Goal: Transaction & Acquisition: Purchase product/service

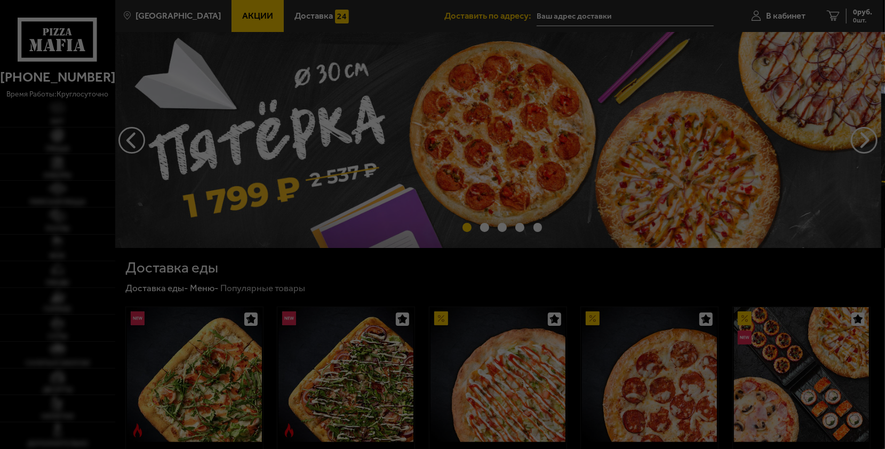
type input "[STREET_ADDRESS][PERSON_NAME]"
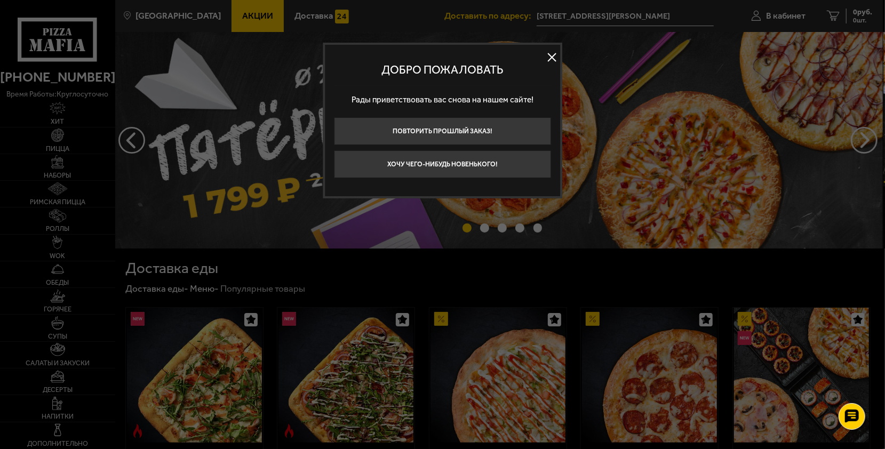
click at [552, 58] on button at bounding box center [552, 57] width 16 height 16
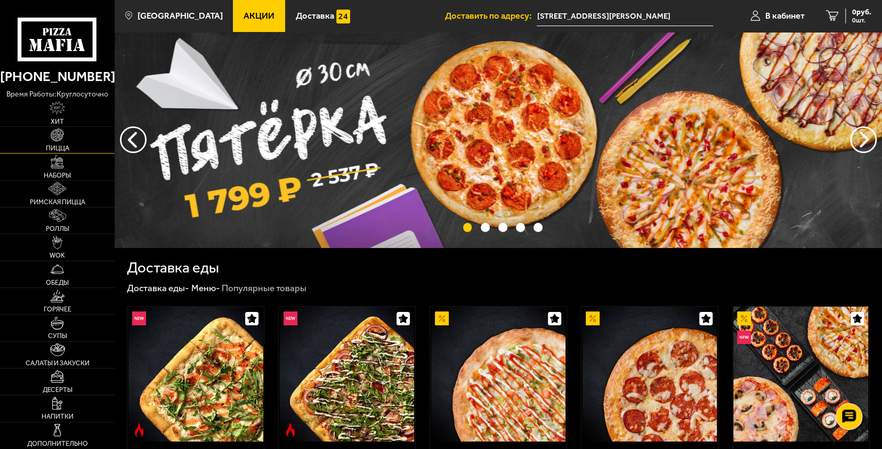
click at [62, 141] on img at bounding box center [57, 134] width 13 height 13
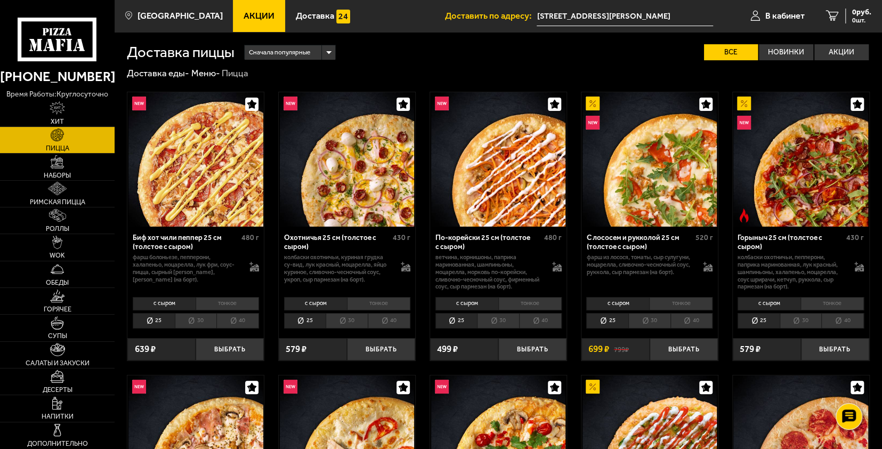
click at [293, 52] on span "Сначала популярные" at bounding box center [279, 53] width 61 height 18
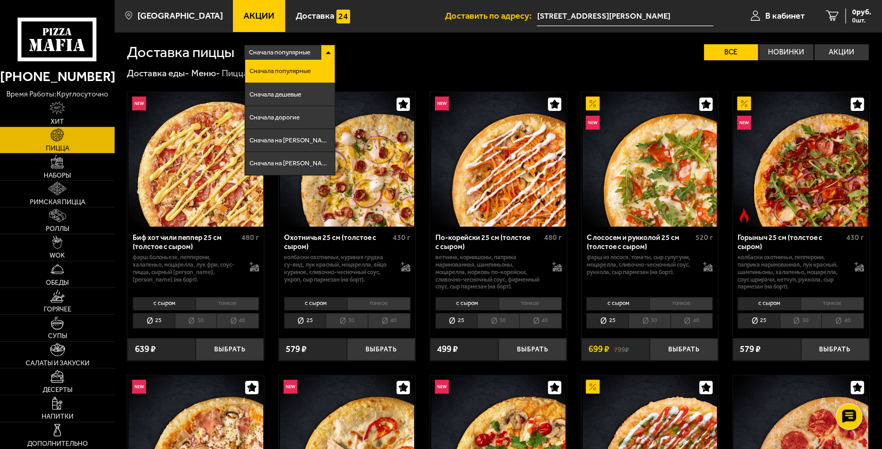
click at [293, 52] on span "Сначала популярные" at bounding box center [279, 53] width 61 height 18
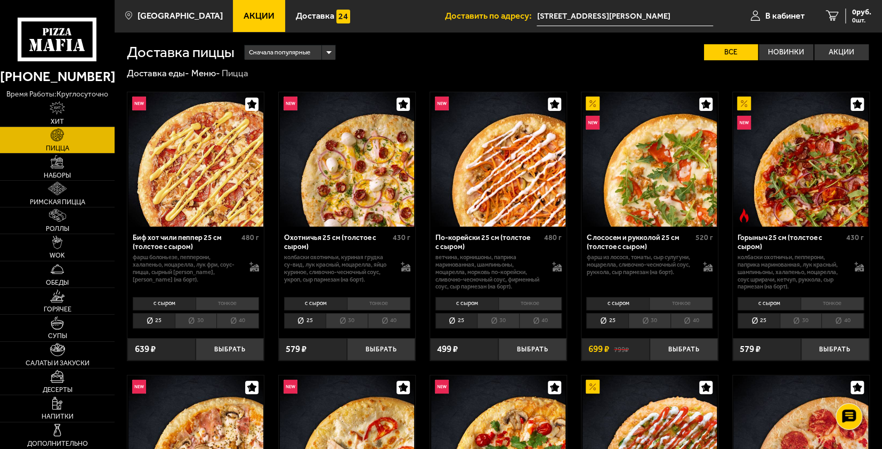
click at [185, 323] on li "30" at bounding box center [196, 320] width 42 height 15
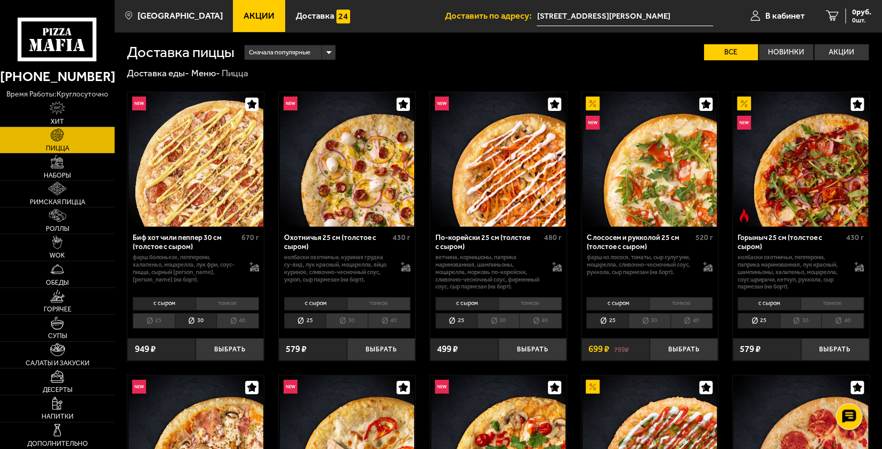
click at [155, 322] on li "25" at bounding box center [154, 320] width 42 height 15
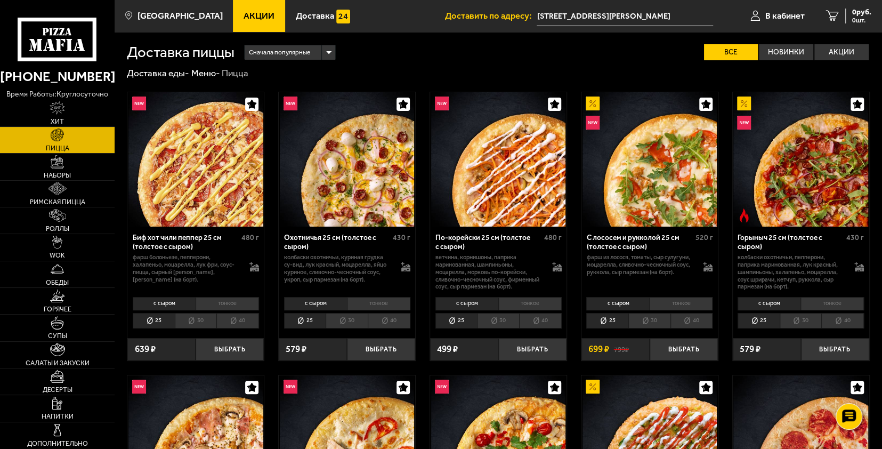
click at [180, 321] on li "30" at bounding box center [196, 320] width 42 height 15
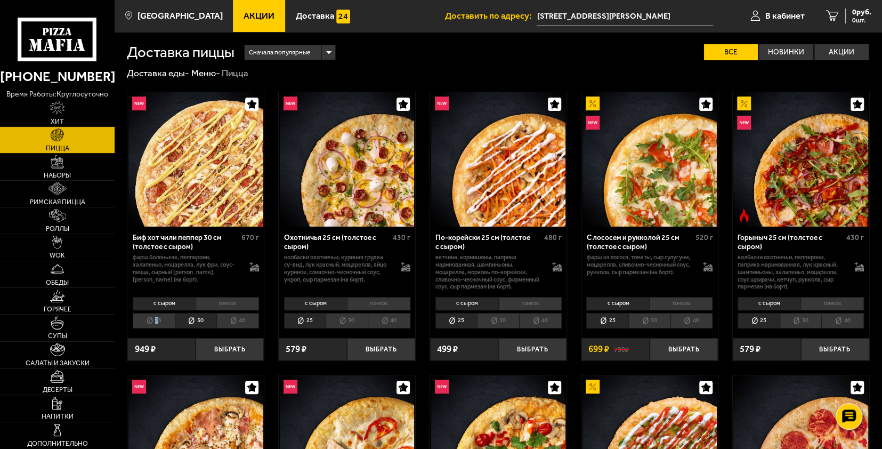
click at [156, 324] on li "25" at bounding box center [154, 320] width 42 height 15
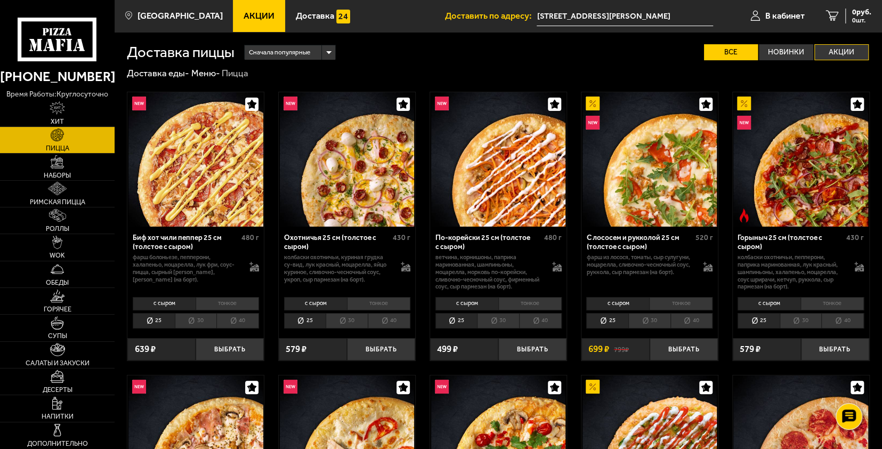
click at [844, 48] on label "Акции" at bounding box center [842, 52] width 54 height 16
click at [0, 0] on input "Акции" at bounding box center [0, 0] width 0 height 0
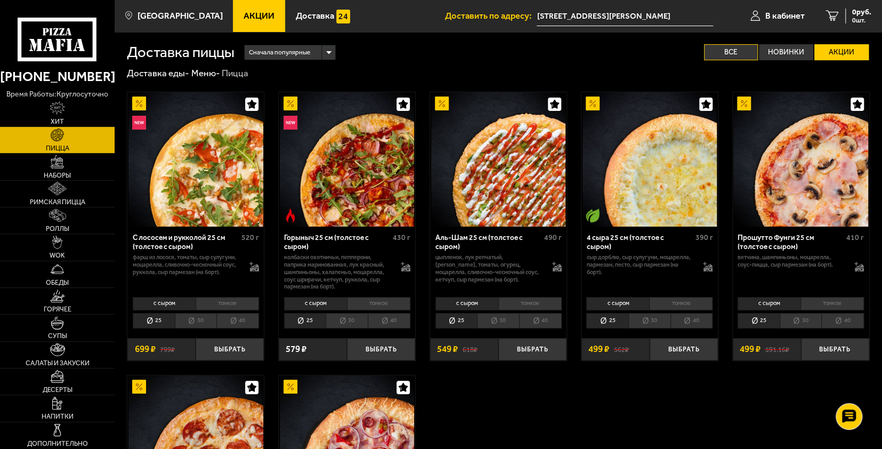
click at [731, 52] on label "Все" at bounding box center [731, 52] width 54 height 16
click at [0, 0] on input "Все" at bounding box center [0, 0] width 0 height 0
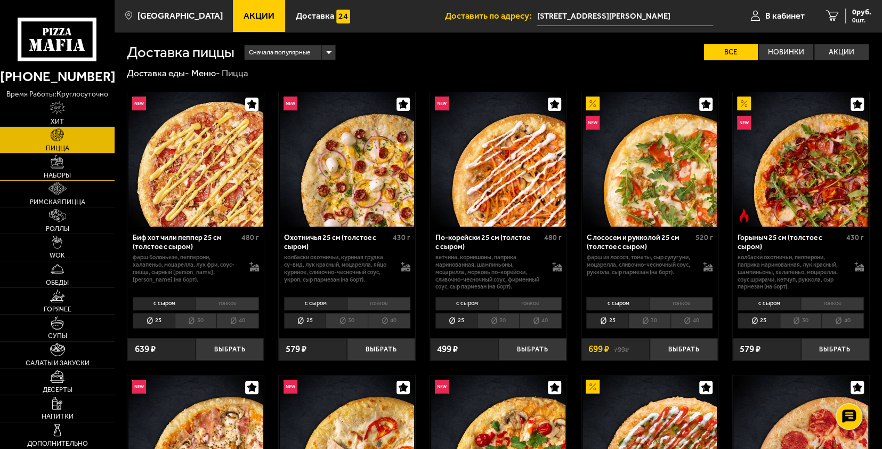
click at [71, 164] on link "Наборы" at bounding box center [57, 167] width 115 height 26
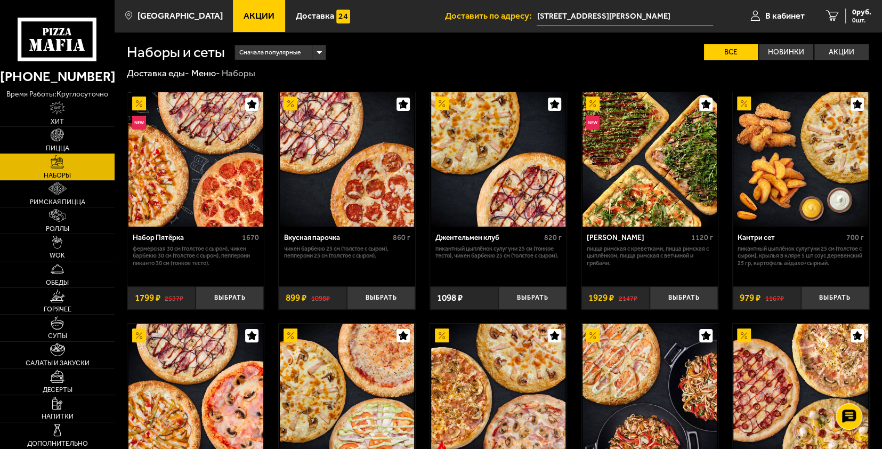
click at [306, 51] on div "Сначала популярные" at bounding box center [280, 52] width 91 height 15
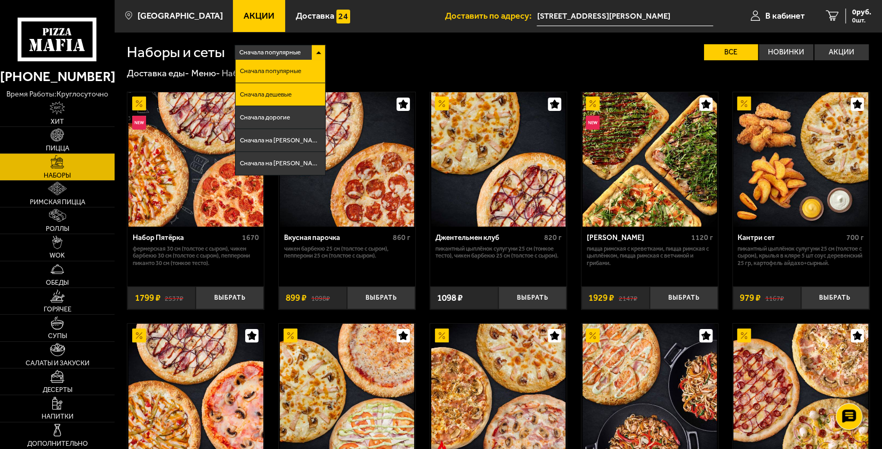
click at [299, 91] on li "Сначала дешевые" at bounding box center [281, 94] width 90 height 23
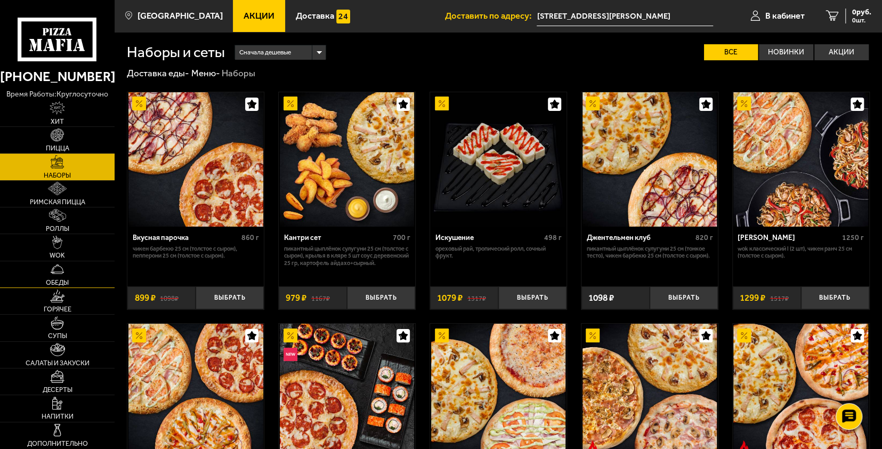
click at [82, 276] on link "Обеды" at bounding box center [57, 274] width 115 height 26
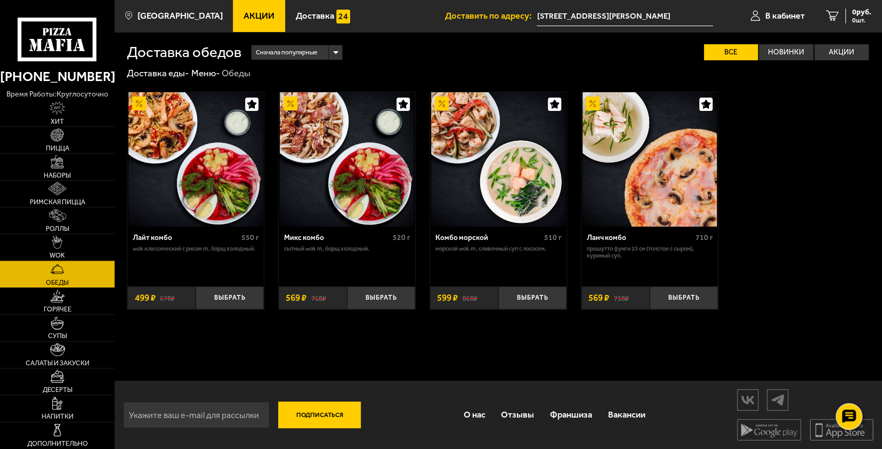
click at [60, 248] on img at bounding box center [57, 242] width 10 height 13
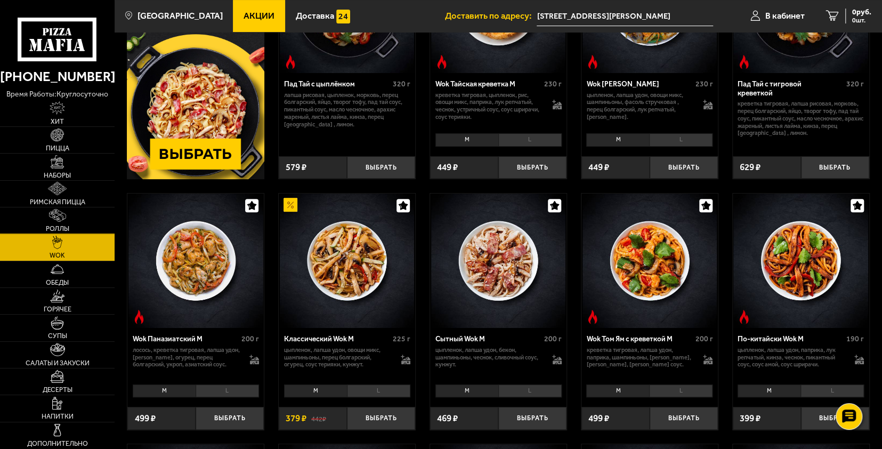
scroll to position [160, 0]
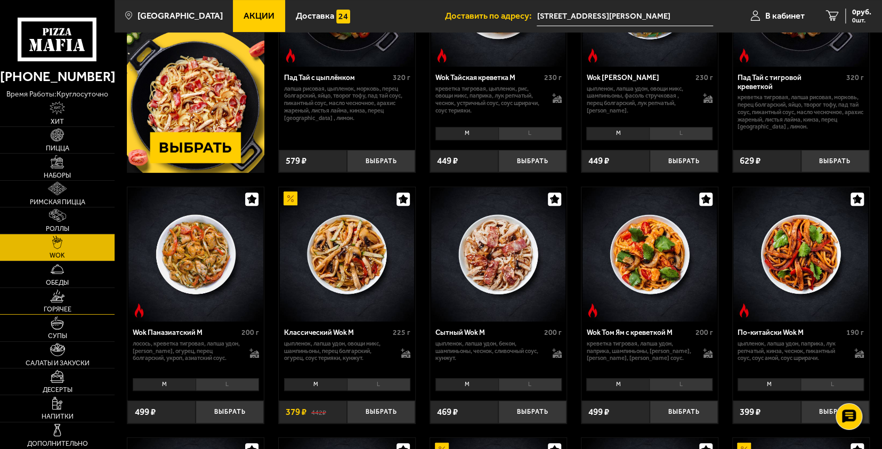
click at [48, 303] on link "Горячее" at bounding box center [57, 301] width 115 height 26
